Goal: Find specific page/section: Find specific page/section

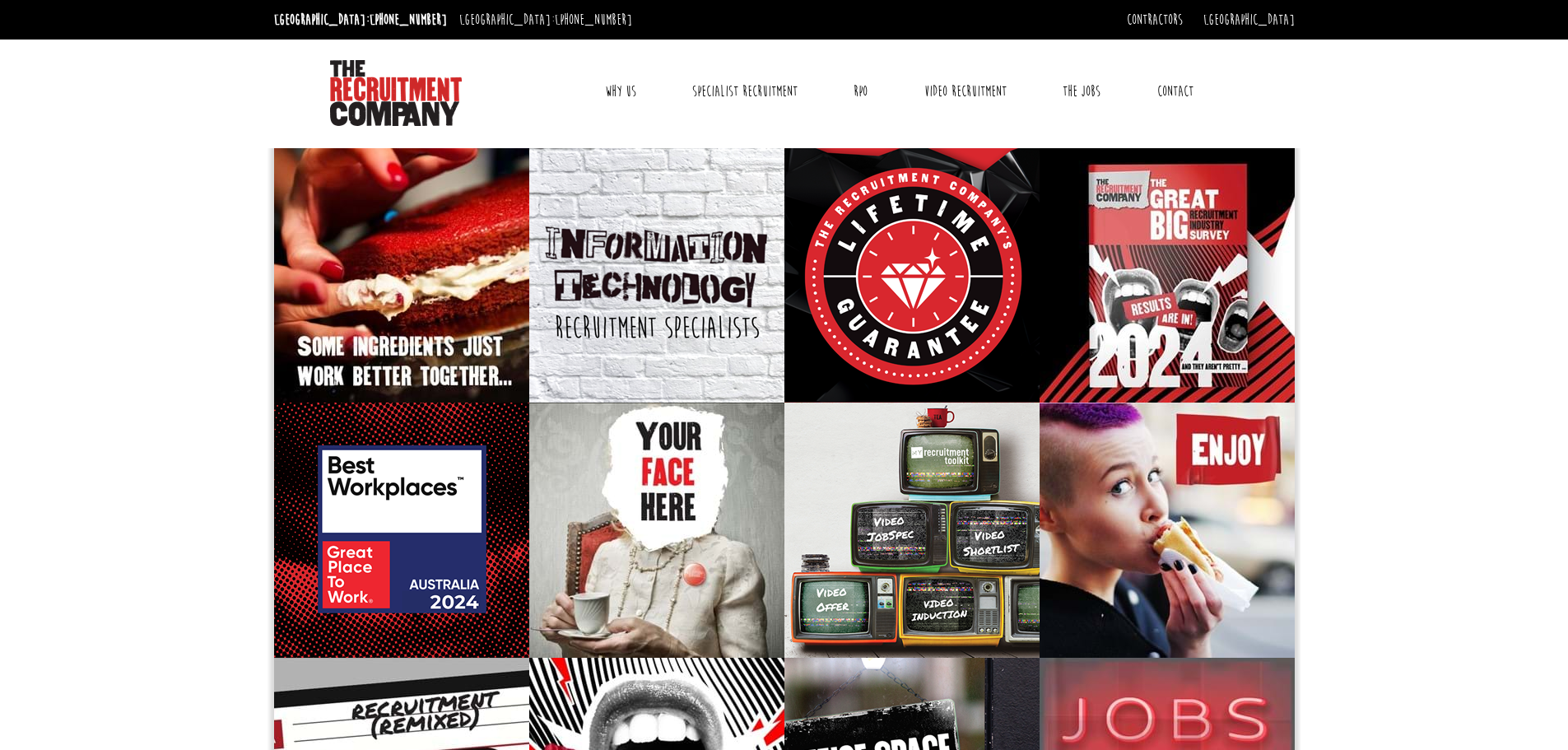
drag, startPoint x: 630, startPoint y: 94, endPoint x: 649, endPoint y: 93, distance: 19.0
click at [630, 94] on link "Why Us" at bounding box center [620, 92] width 56 height 41
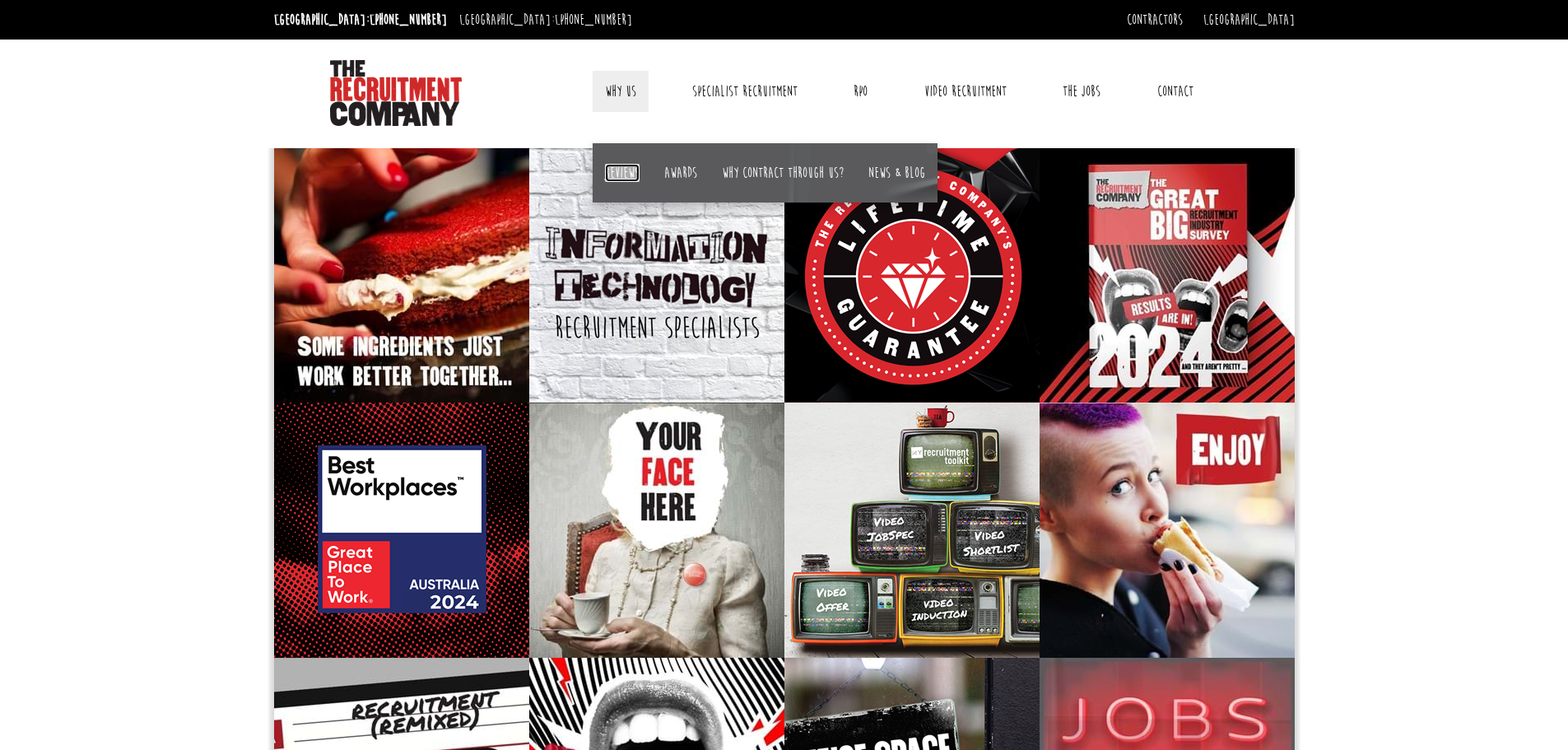
click at [613, 179] on link "Reviews" at bounding box center [622, 173] width 34 height 19
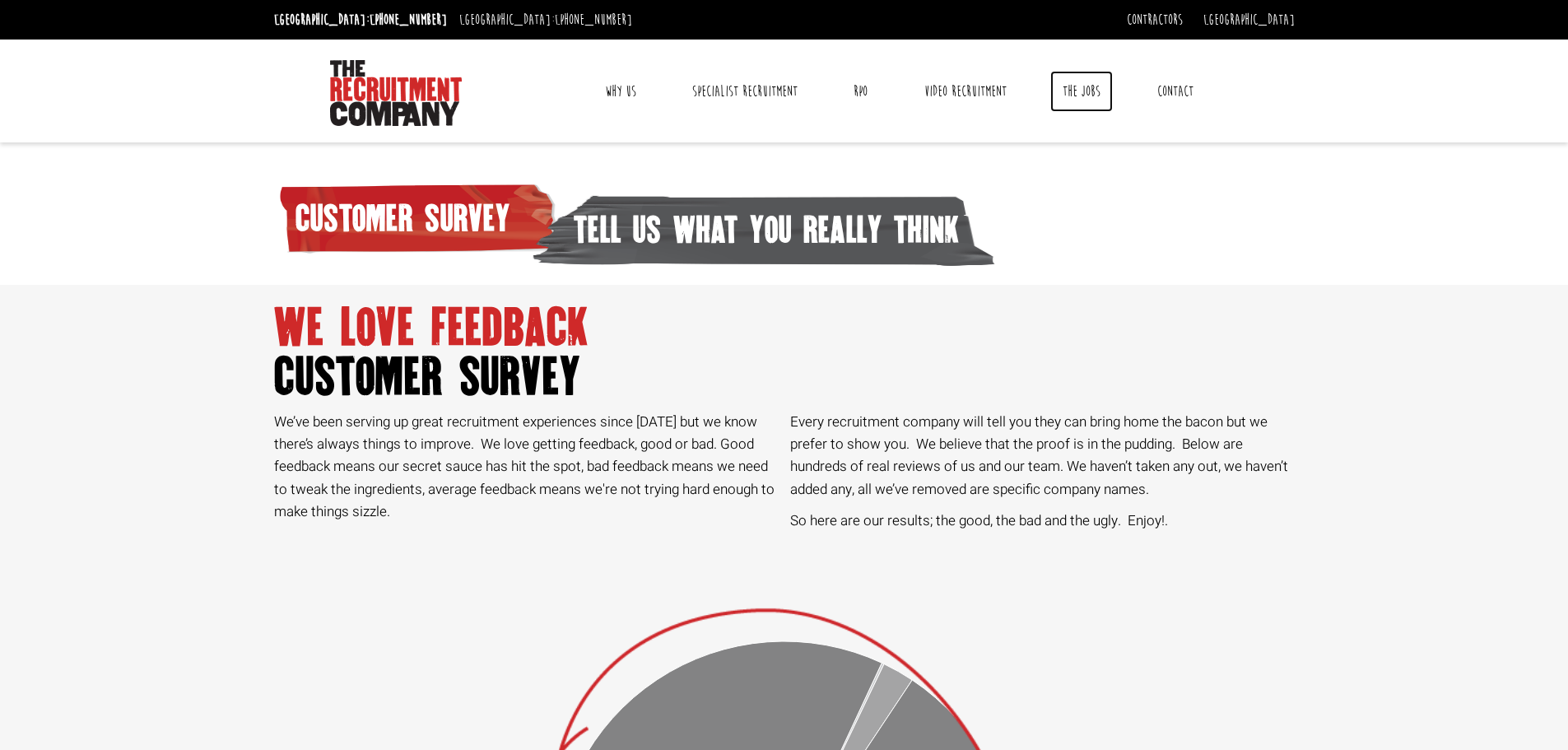
click at [1099, 102] on link "The Jobs" at bounding box center [1081, 92] width 62 height 41
